Goal: Communication & Community: Answer question/provide support

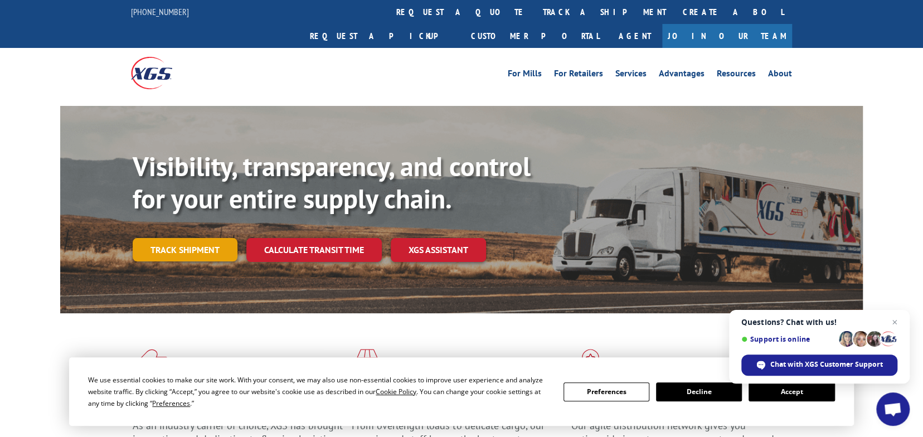
click at [172, 238] on link "Track shipment" at bounding box center [185, 249] width 105 height 23
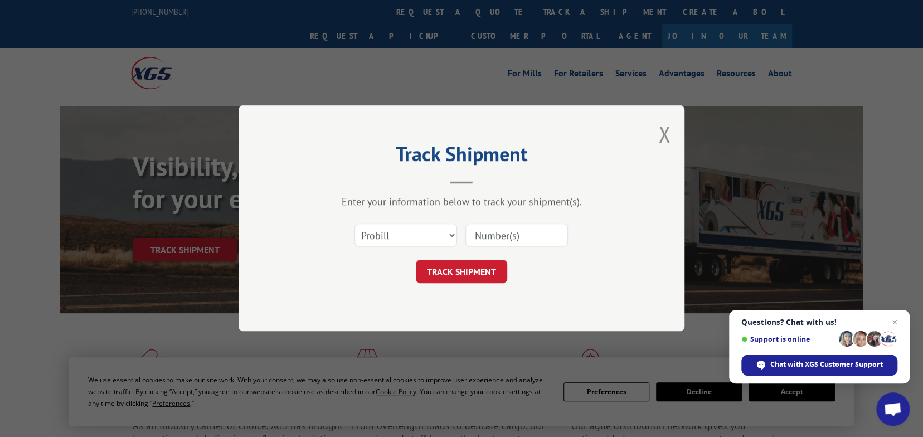
click at [508, 231] on input at bounding box center [516, 235] width 103 height 23
paste input "WHAT IS AN RTF CABINET DOOR? A Rigid Thermofoil cabinet door or drawer front is…"
type input "WHAT IS AN RTF CABINET DOOR? A Rigid Thermofoil cabinet door or drawer front is…"
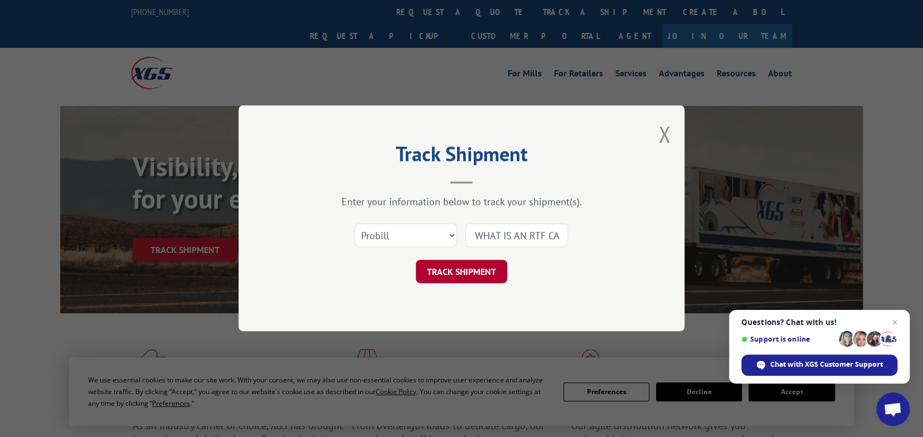
click at [460, 270] on button "TRACK SHIPMENT" at bounding box center [461, 271] width 91 height 23
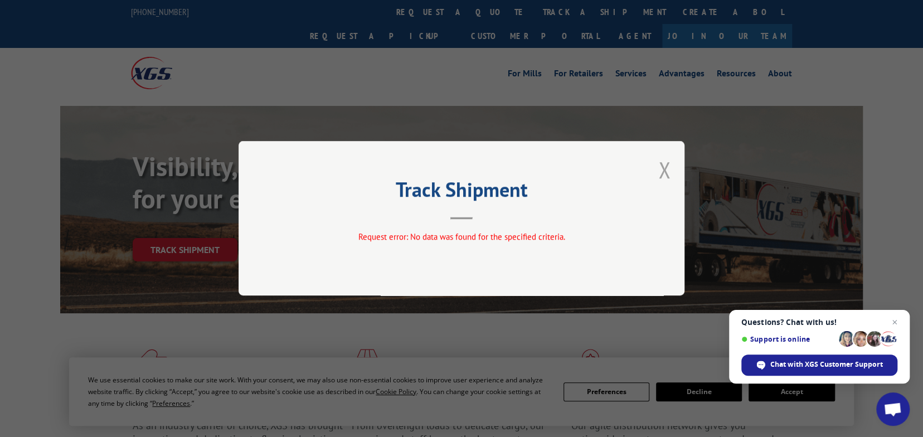
click at [666, 171] on button "Close modal" at bounding box center [664, 170] width 12 height 30
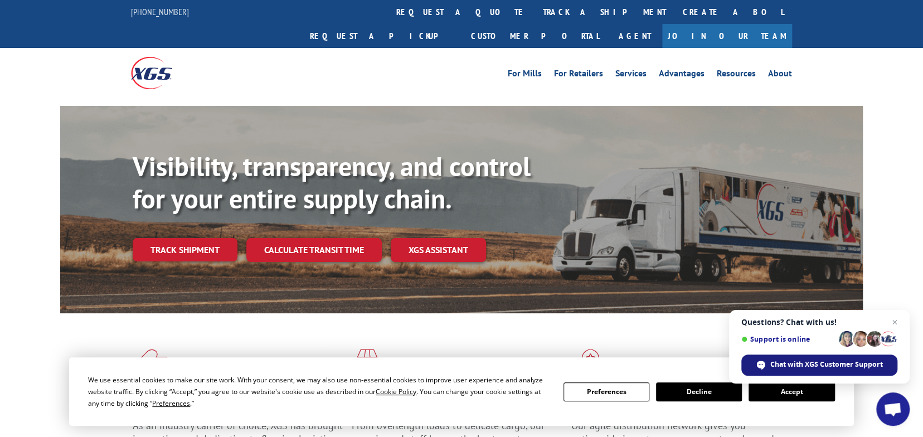
click at [796, 364] on span "Chat with XGS Customer Support" at bounding box center [826, 364] width 113 height 10
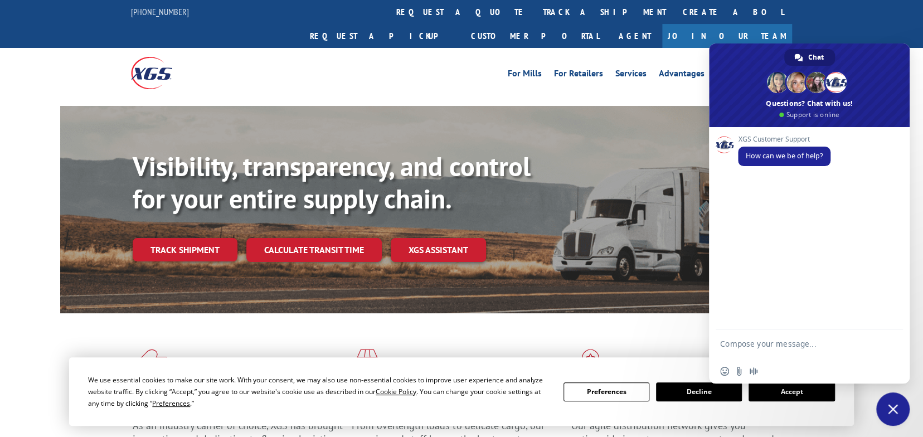
click at [787, 348] on textarea "Compose your message..." at bounding box center [797, 349] width 154 height 20
click at [734, 344] on textarea "Compose your message..." at bounding box center [797, 349] width 154 height 20
paste textarea "Compose your message..."
type textarea "Looking for an update:"
click at [821, 343] on textarea "Looking for an update:" at bounding box center [797, 345] width 154 height 10
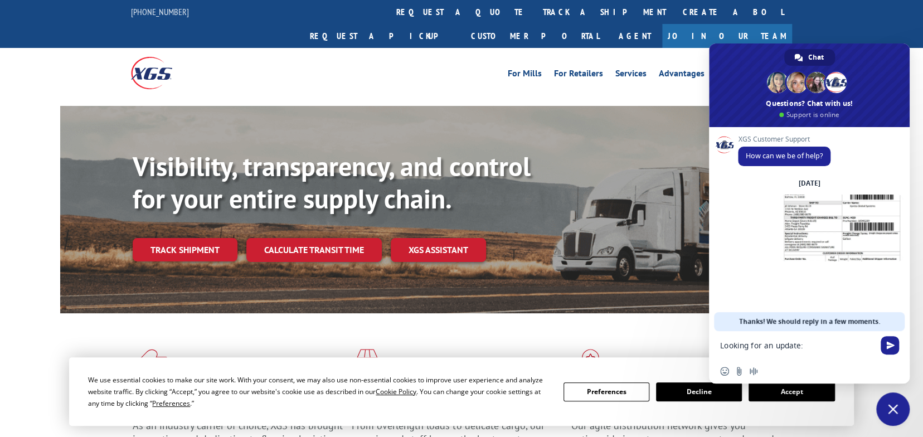
click at [890, 347] on span "Send" at bounding box center [890, 345] width 8 height 8
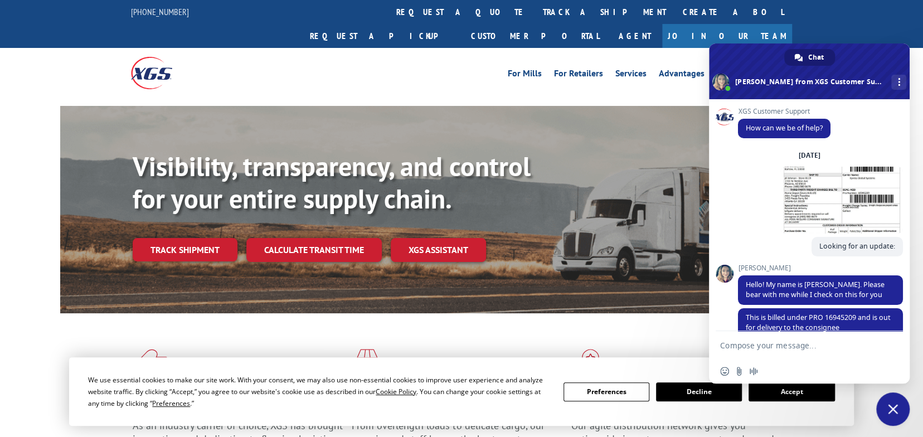
scroll to position [56, 0]
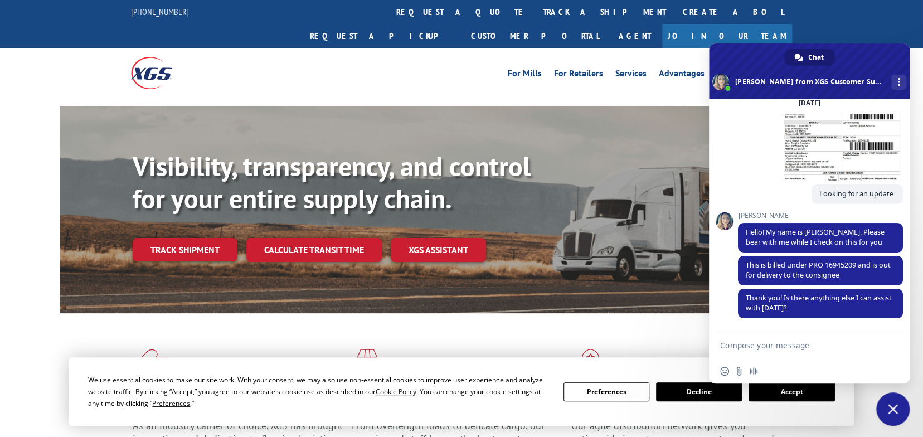
click at [757, 344] on textarea "Compose your message..." at bounding box center [797, 345] width 154 height 10
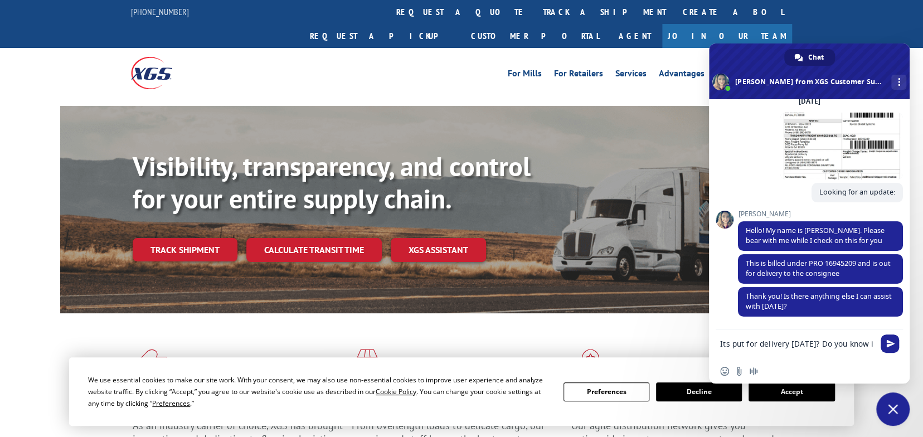
scroll to position [57, 0]
click at [730, 347] on textarea "Its put for delivery today? Do you know if the consignee was contacted first?" at bounding box center [797, 349] width 154 height 20
type textarea "Its out for delivery today? Do you know if the consignee was contacted first?"
click at [891, 344] on span "Send" at bounding box center [890, 343] width 8 height 8
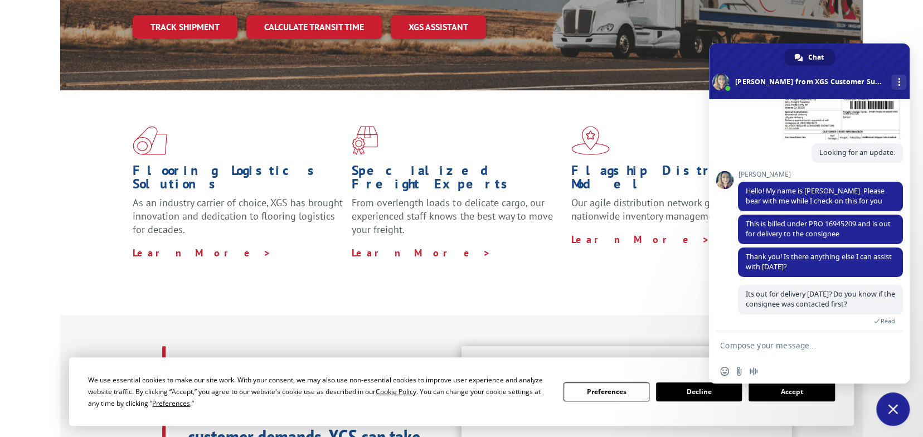
scroll to position [38, 0]
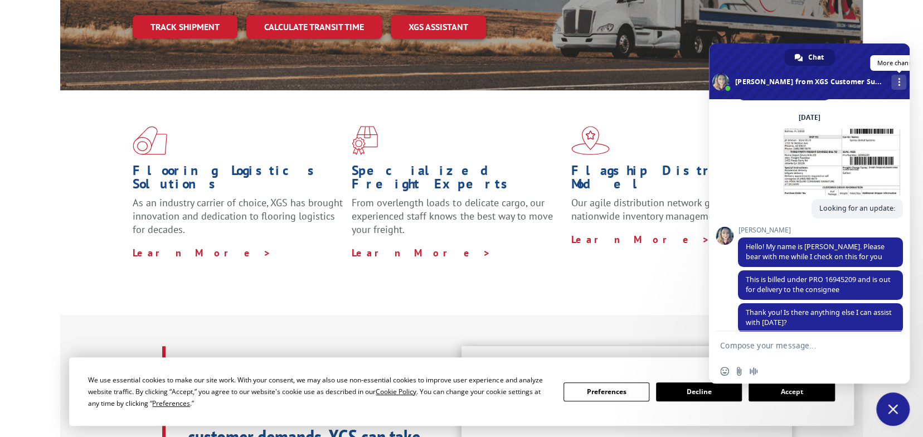
click at [891, 81] on div "More channels" at bounding box center [898, 82] width 15 height 15
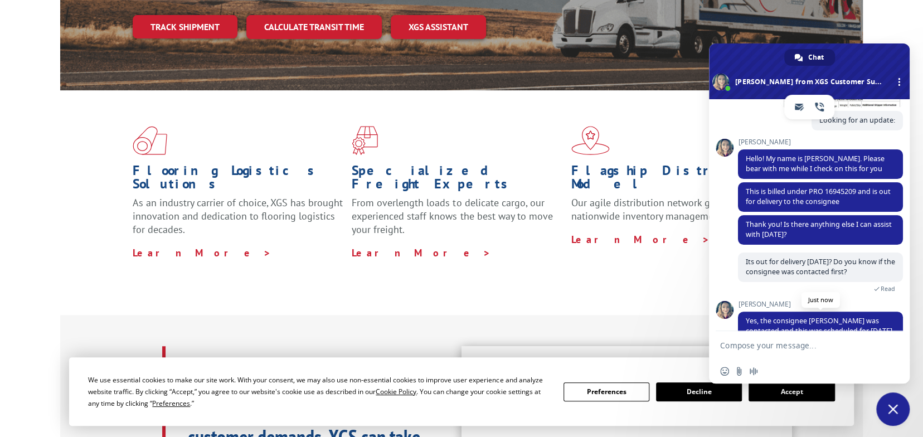
scroll to position [154, 0]
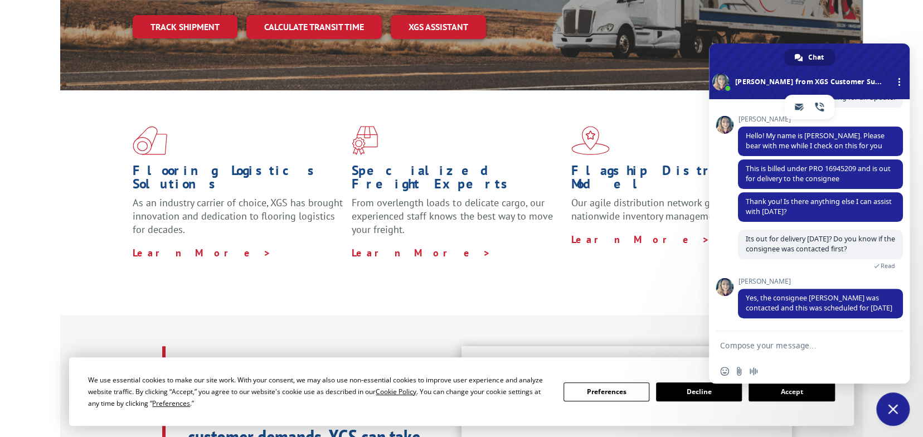
click at [758, 348] on textarea "Compose your message..." at bounding box center [797, 345] width 154 height 10
click at [728, 345] on textarea "WOnderful news! Thanks Megan!" at bounding box center [797, 345] width 154 height 10
click at [851, 345] on textarea "Wonderful news! Thanks Megan!" at bounding box center [797, 345] width 154 height 10
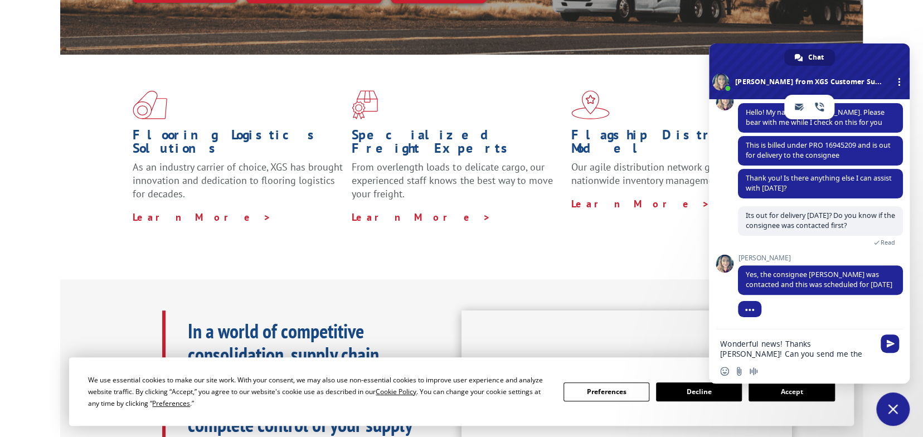
scroll to position [279, 0]
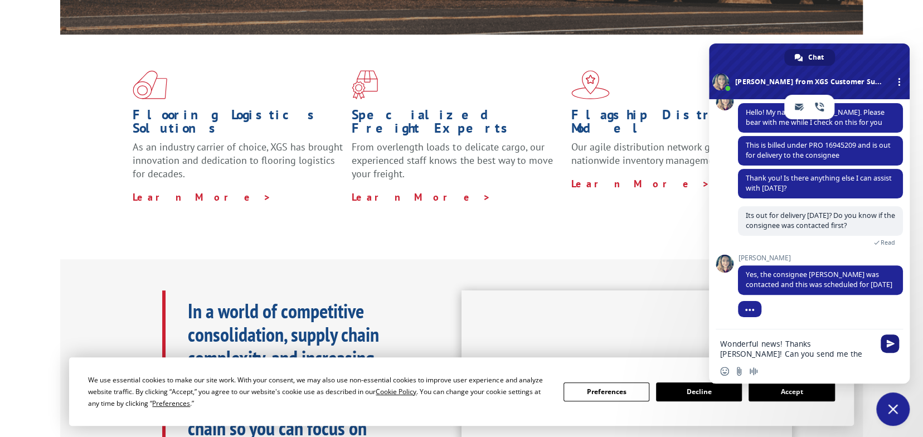
type textarea "Wonderful news! Thanks Megan! Can you send me the transcript?"
click at [896, 345] on span "Send" at bounding box center [889, 343] width 18 height 18
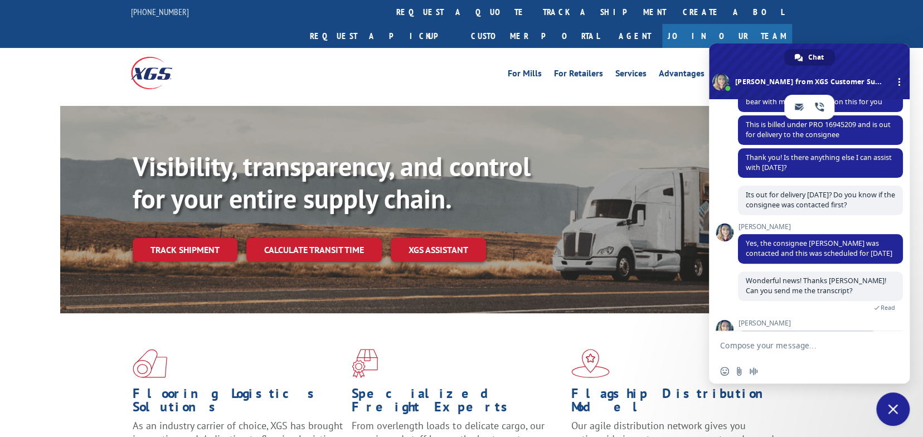
scroll to position [231, 0]
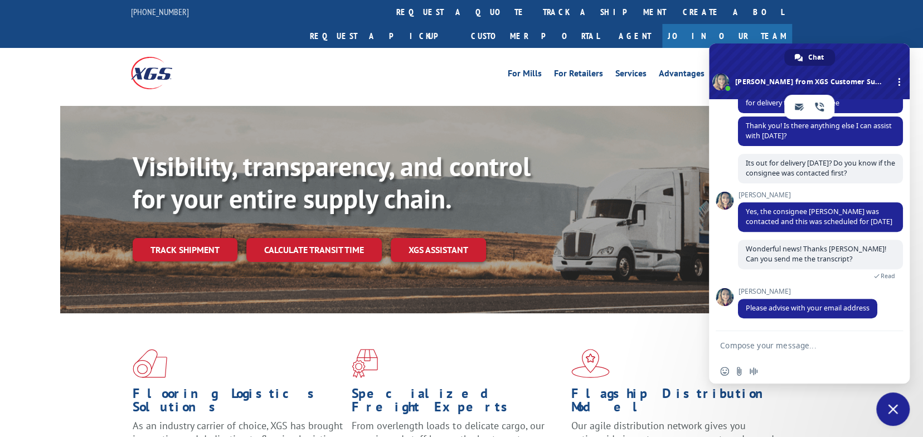
click at [758, 344] on textarea "Compose your message..." at bounding box center [797, 345] width 154 height 10
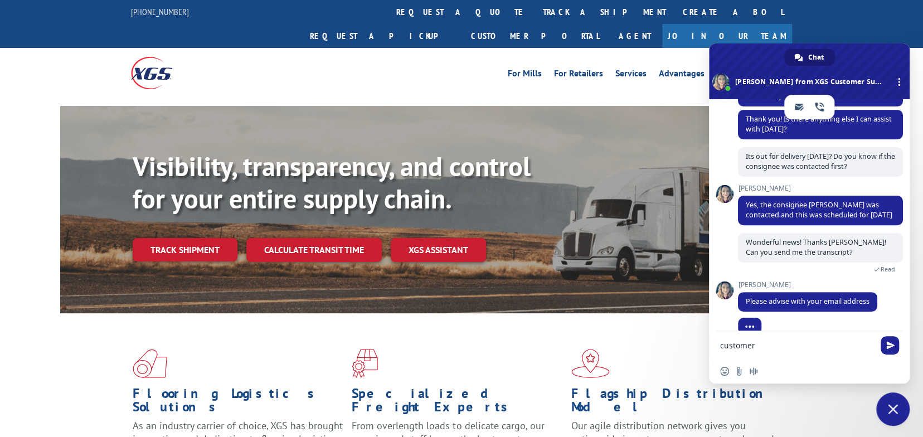
scroll to position [253, 0]
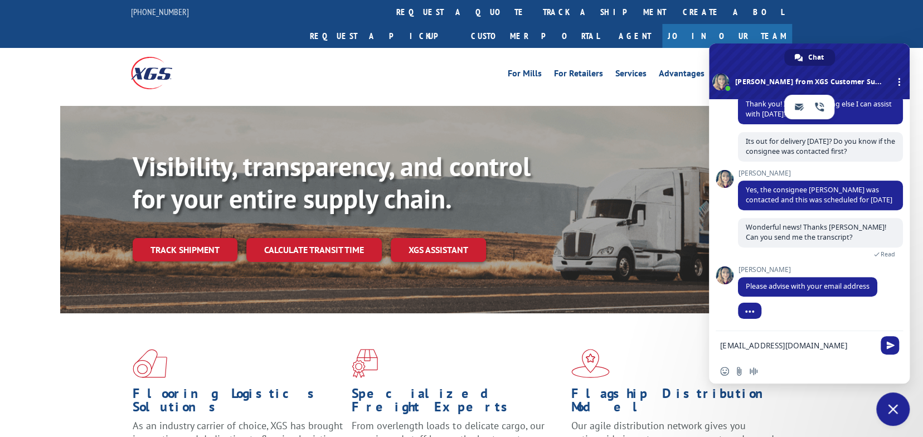
type textarea "customerservice@hdckitchens.com"
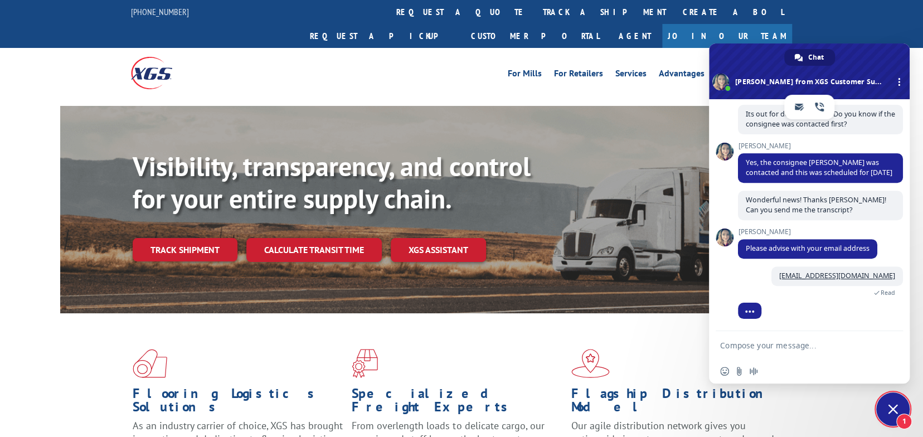
scroll to position [319, 0]
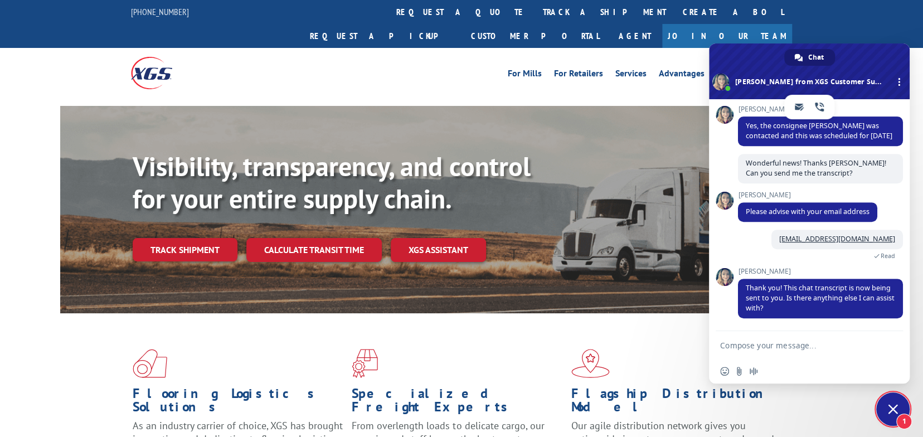
click at [780, 345] on textarea "Compose your message..." at bounding box center [797, 345] width 154 height 10
type textarea "No thank you. Have a wonderful day!"
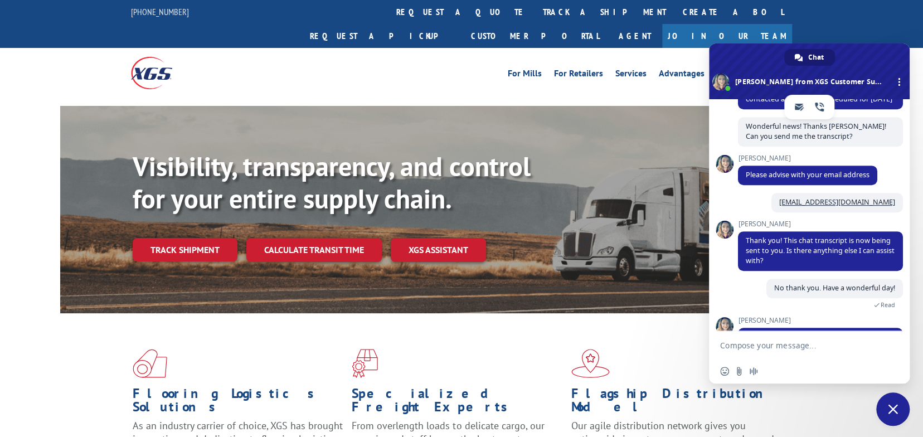
scroll to position [438, 0]
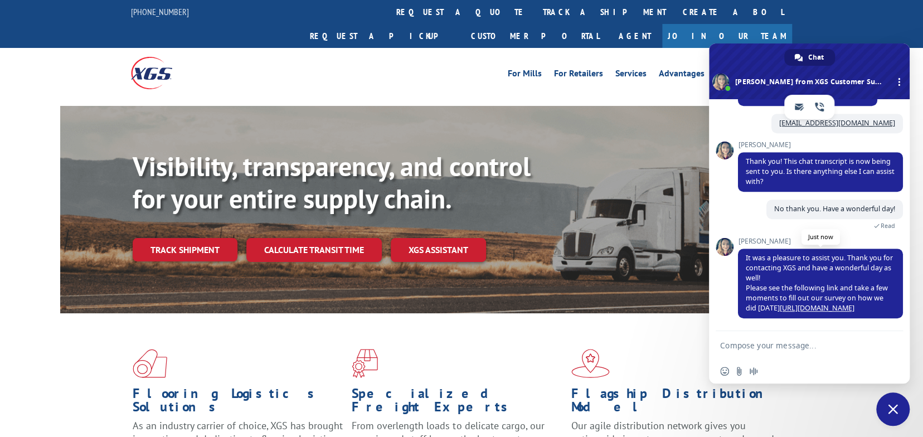
click at [817, 309] on link "https://www.xgsi.com/survey" at bounding box center [816, 307] width 75 height 9
click at [754, 340] on textarea "Compose your message..." at bounding box center [797, 345] width 154 height 10
type textarea "Done! :-)"
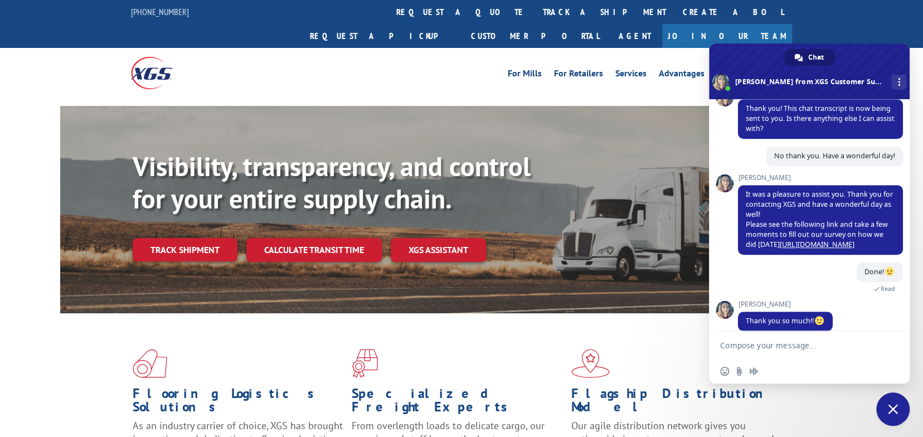
scroll to position [505, 0]
